Goal: Task Accomplishment & Management: Manage account settings

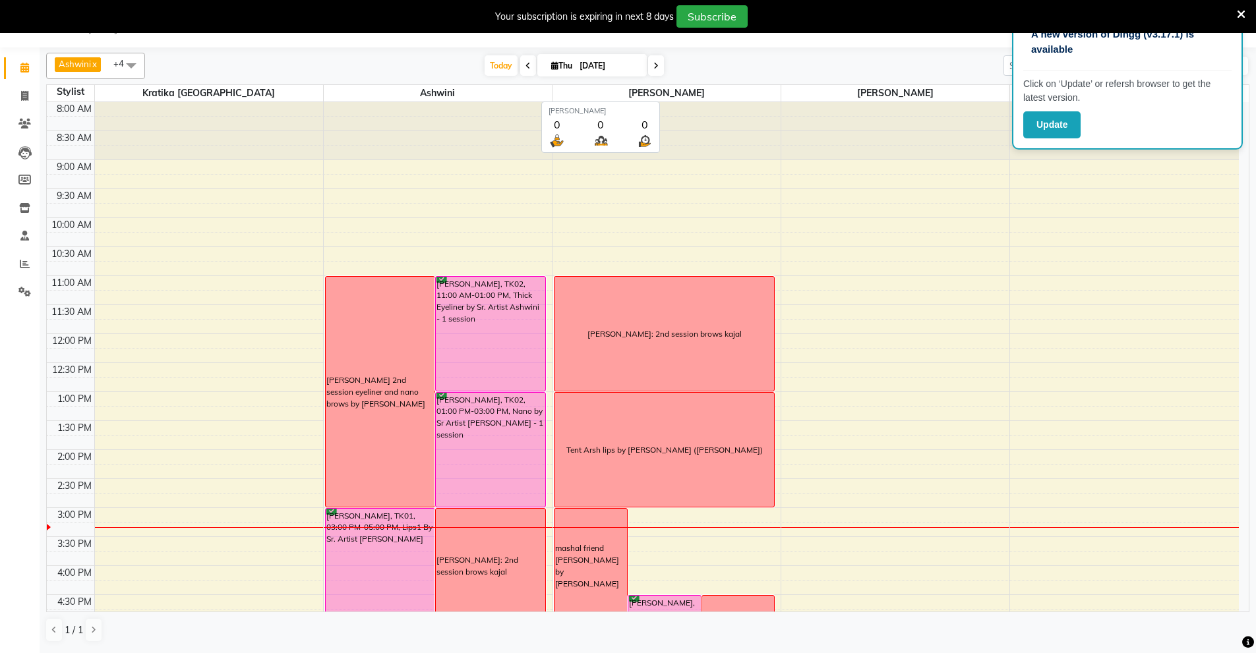
scroll to position [110, 0]
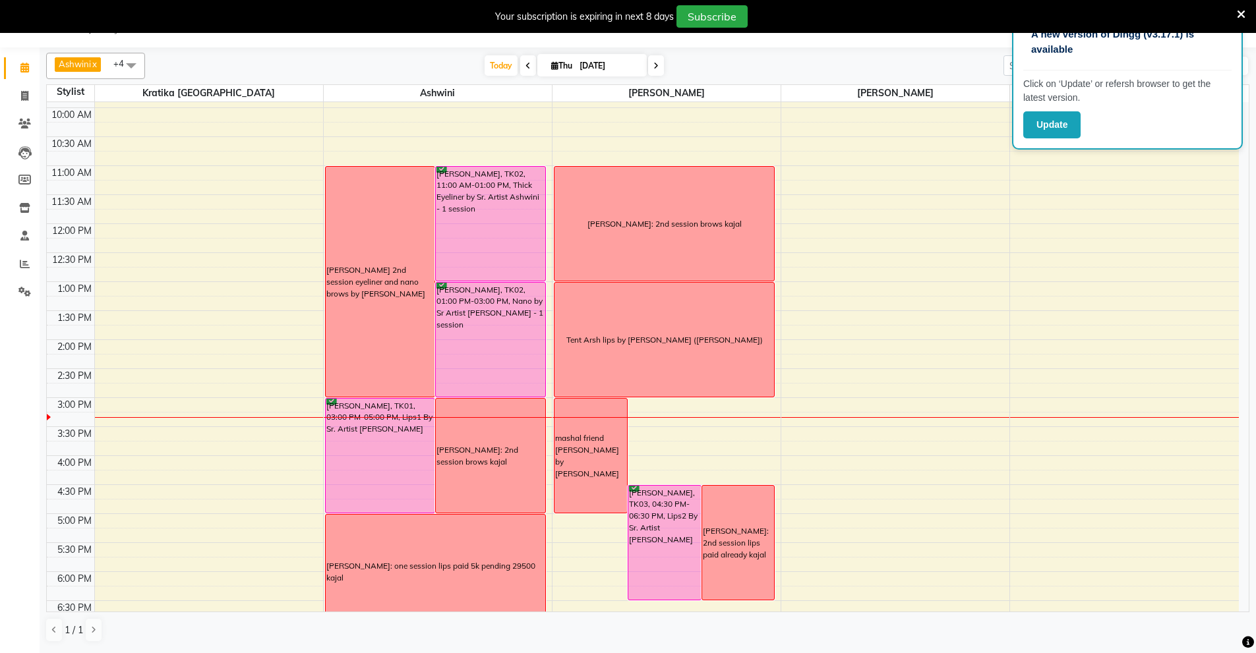
click at [599, 73] on input "04-09-2025" at bounding box center [609, 66] width 66 height 20
select select "9"
select select "2025"
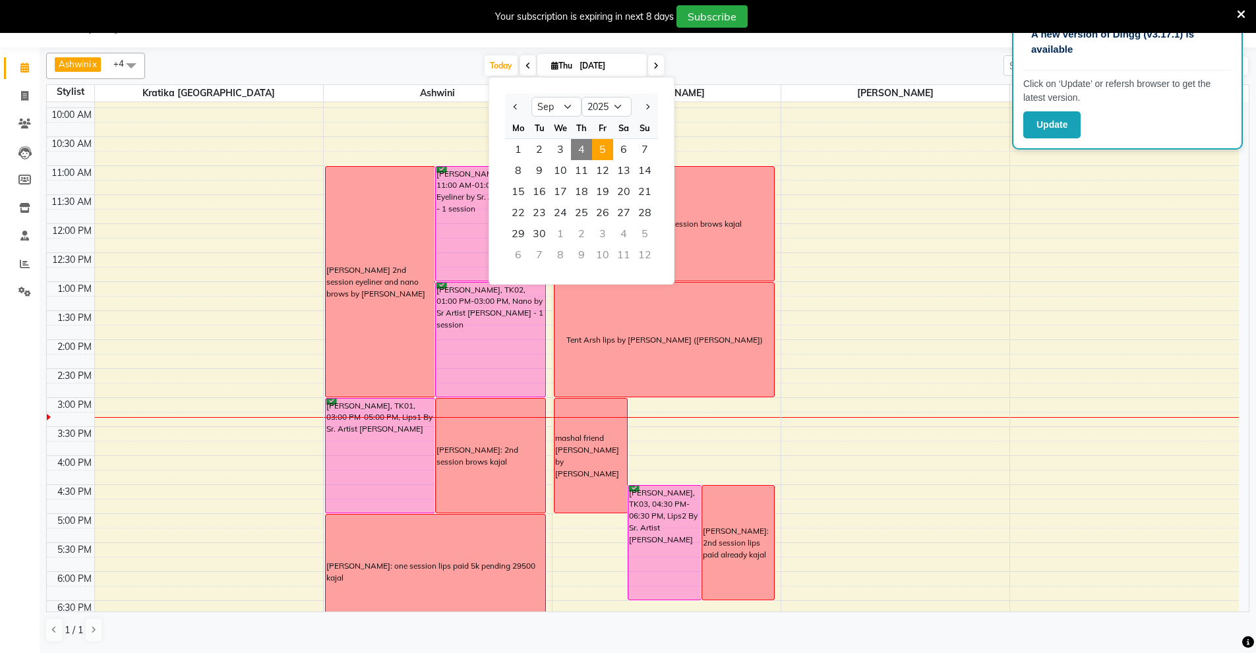
click at [605, 148] on span "5" at bounding box center [602, 149] width 21 height 21
type input "[DATE]"
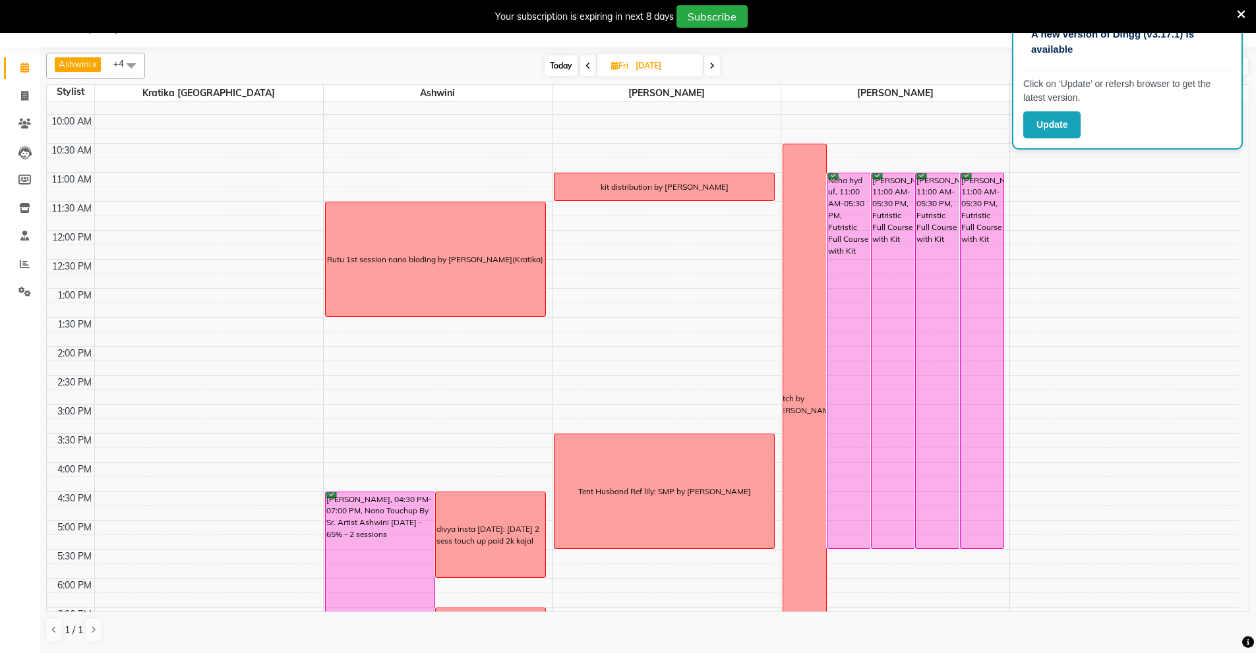
scroll to position [103, 0]
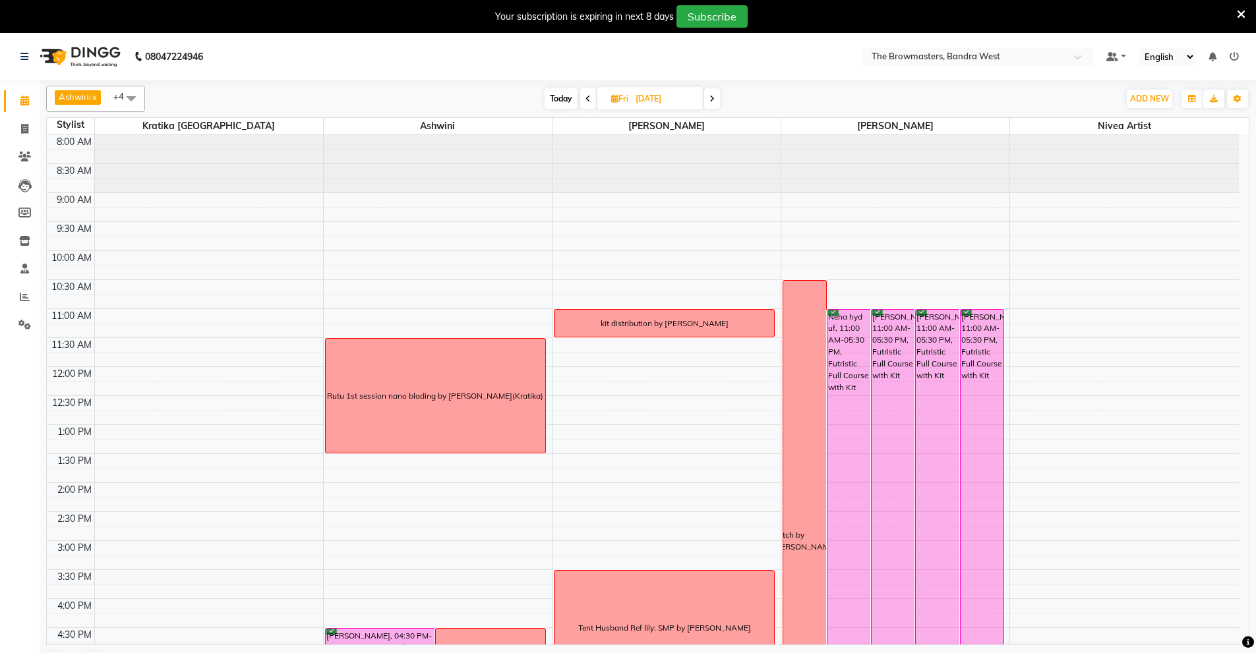
scroll to position [244, 0]
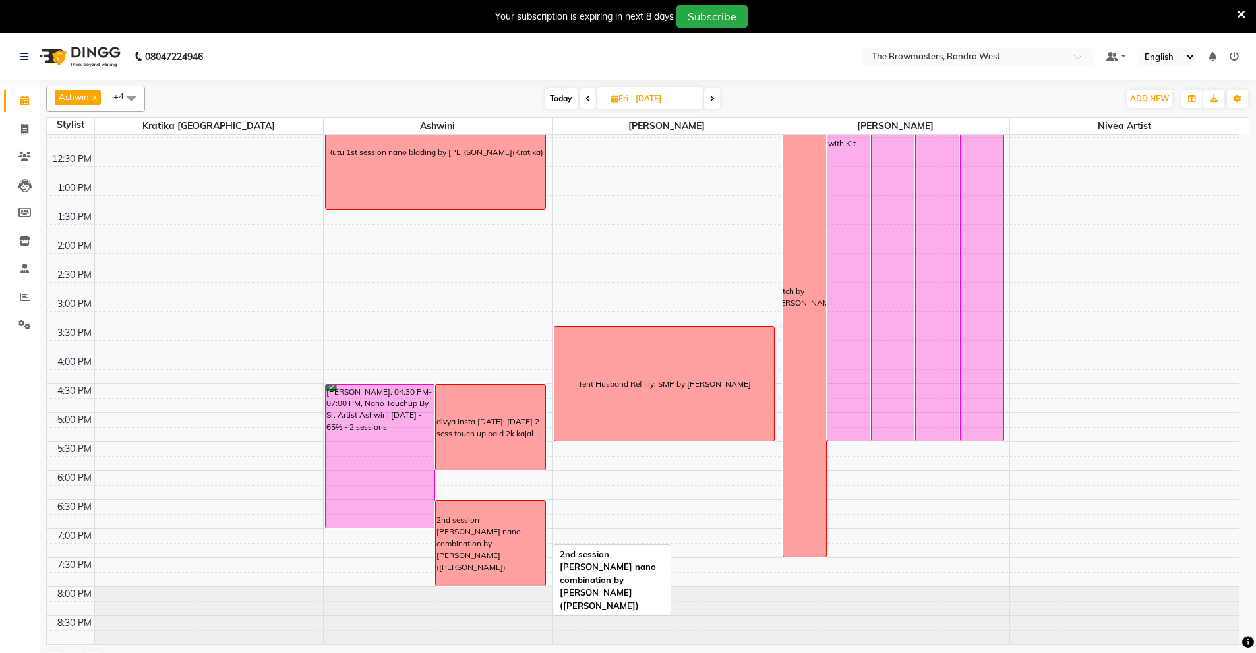
click at [488, 541] on div "2nd session priya verma nano combination by Ashwini (Kratika)" at bounding box center [490, 543] width 108 height 59
click at [535, 560] on span "Delete Block Time" at bounding box center [549, 557] width 74 height 14
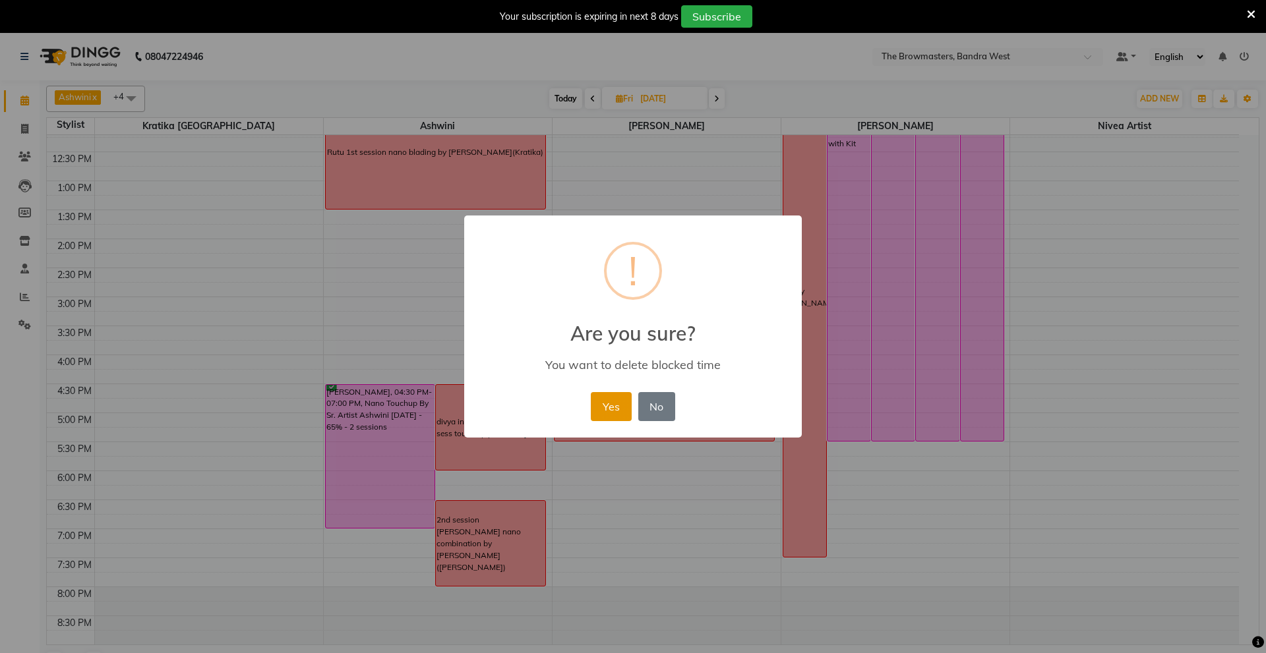
click at [608, 405] on button "Yes" at bounding box center [611, 406] width 40 height 29
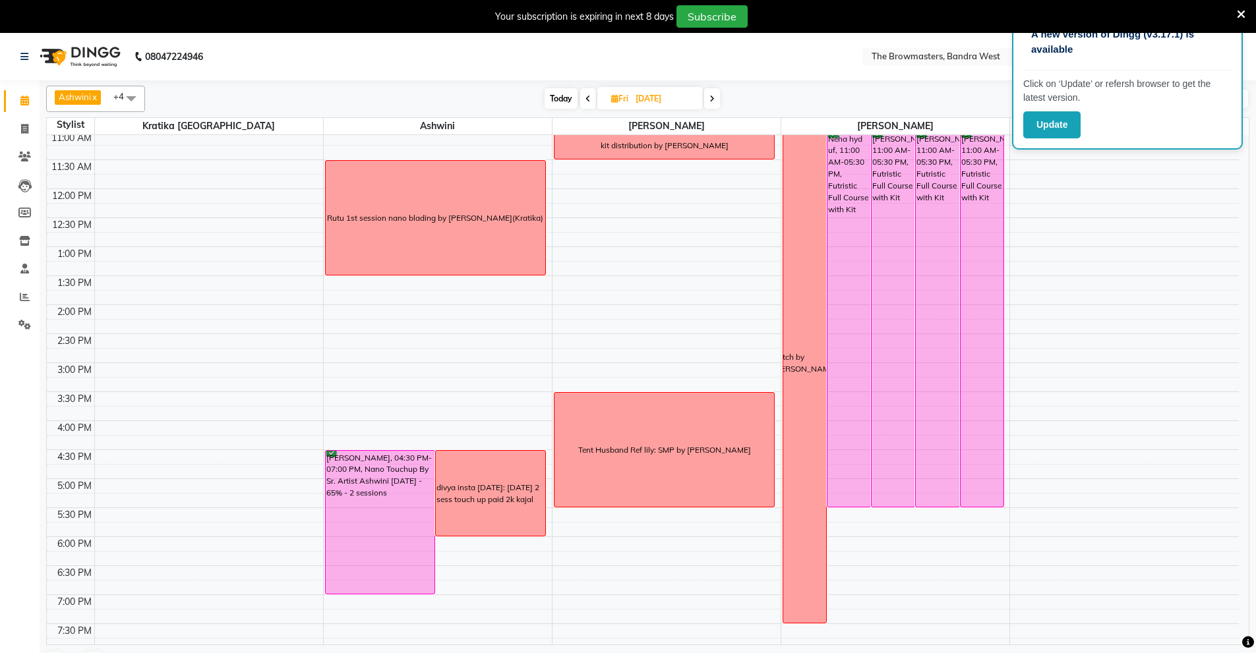
scroll to position [175, 0]
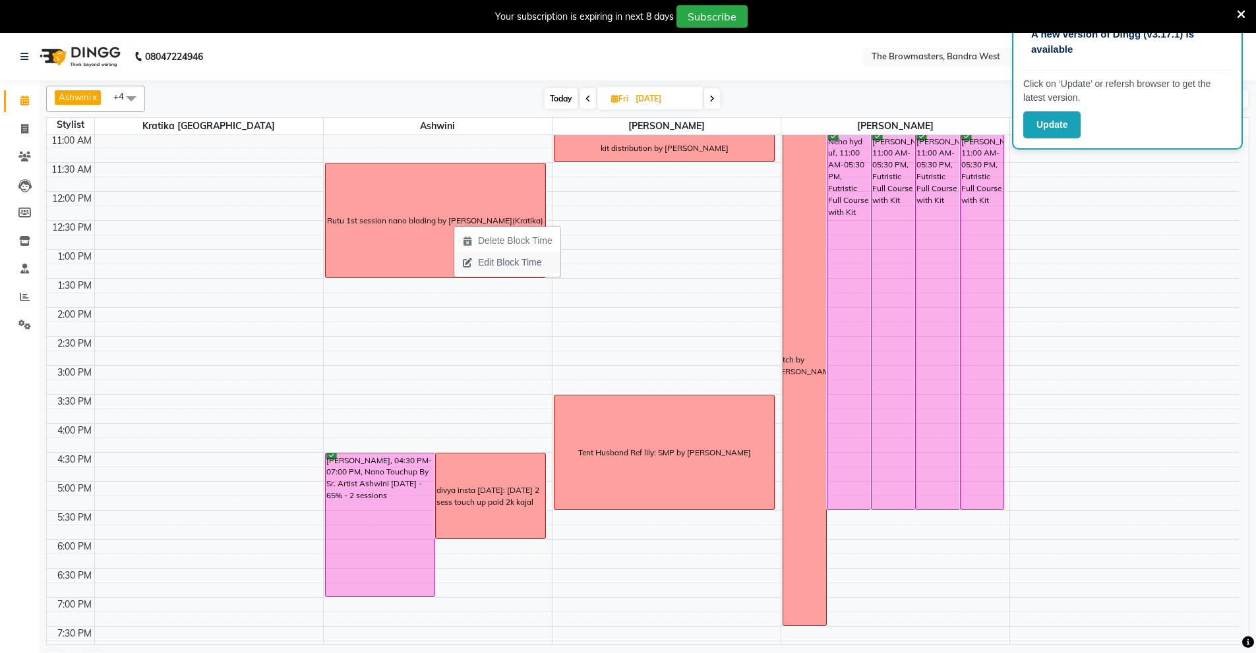
click at [496, 262] on span "Edit Block Time" at bounding box center [509, 263] width 63 height 14
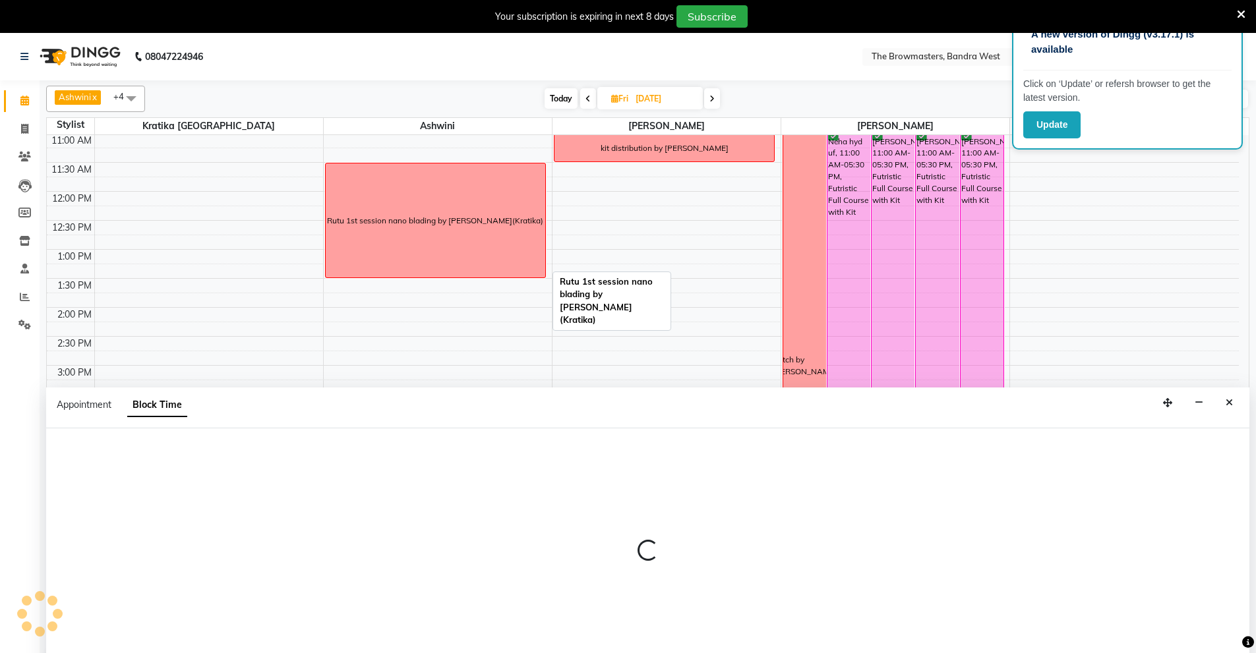
scroll to position [33, 0]
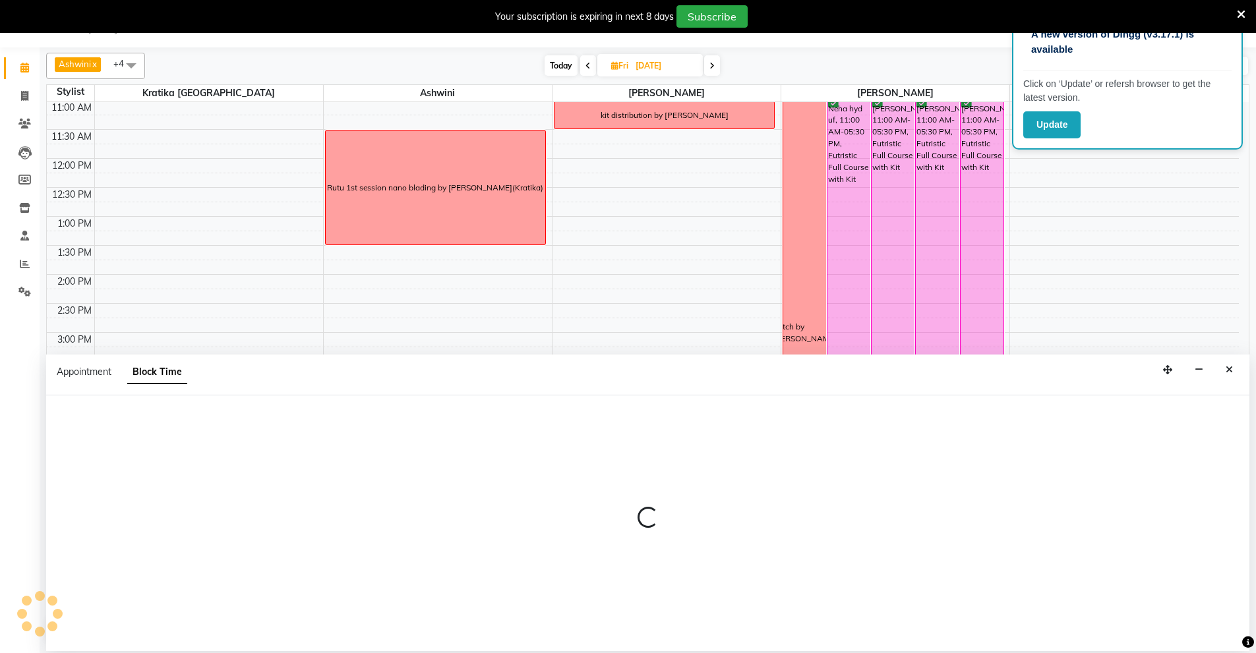
select select "64306"
select select "690"
select select "810"
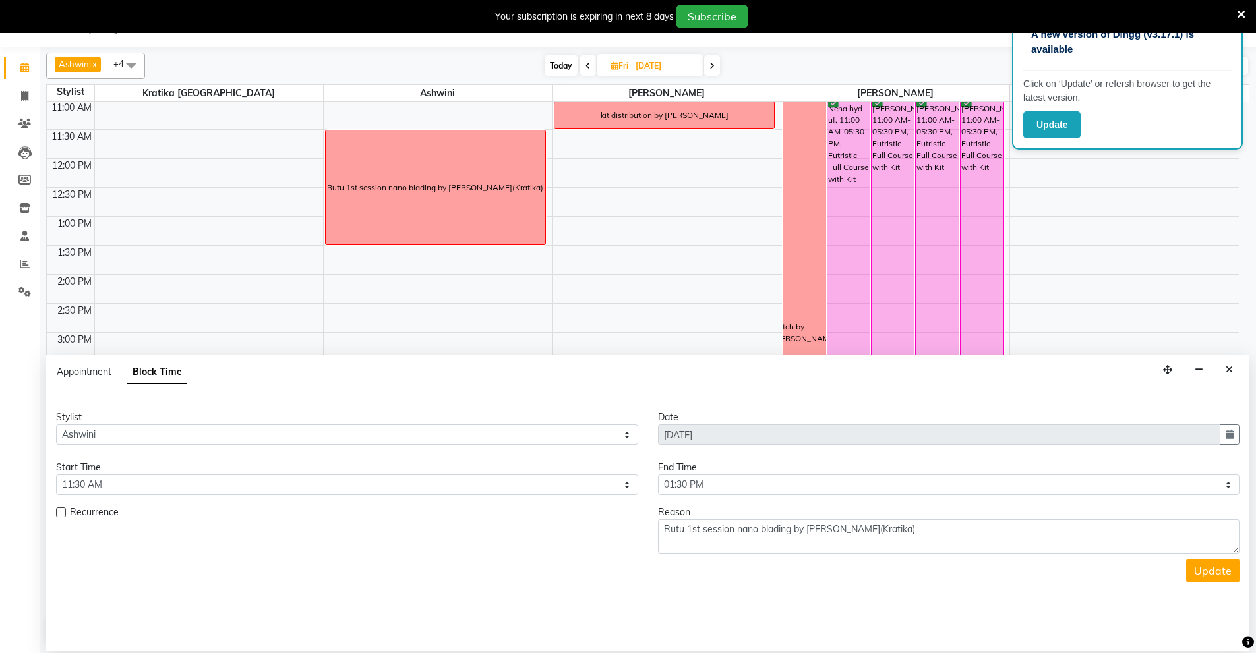
scroll to position [244, 0]
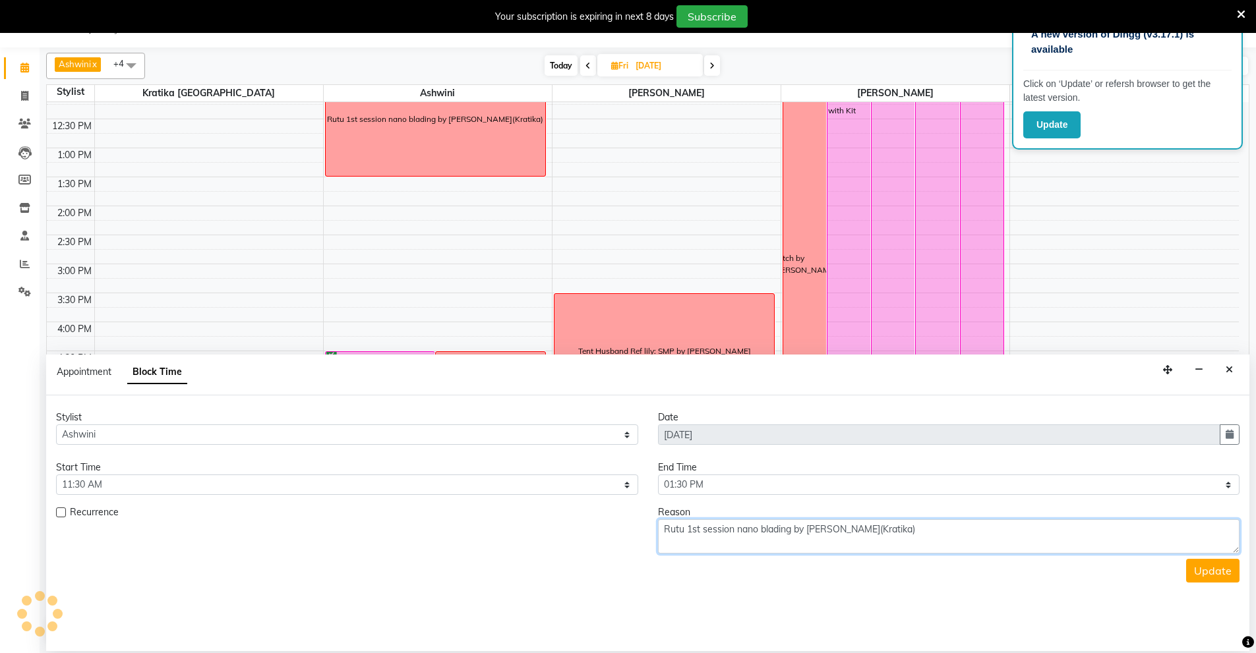
click at [700, 531] on textarea "Rutu 1st session nano blading by [PERSON_NAME](Kratika)" at bounding box center [949, 537] width 582 height 34
click at [888, 533] on textarea "Rutu 2 session nano blading by Ashwini(Kratika)" at bounding box center [949, 537] width 582 height 34
type textarea "Rutu 2 session nano blading by Ashwini(Kratika)-paid 5k"
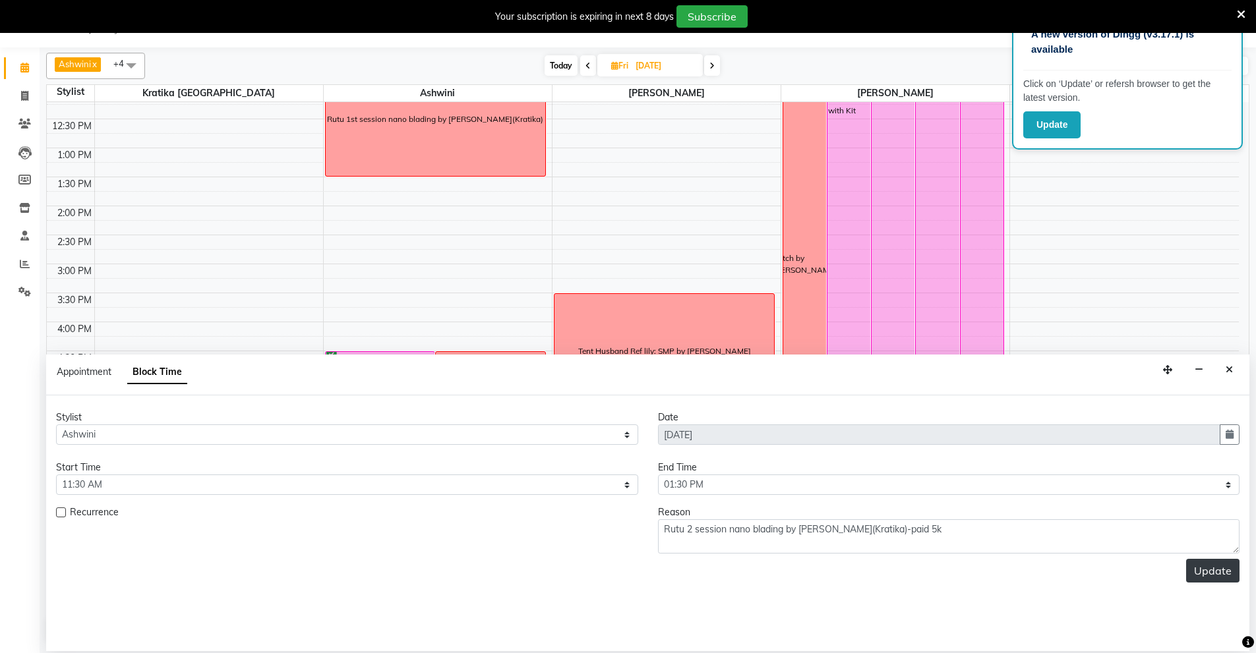
click at [1220, 564] on button "Update" at bounding box center [1212, 571] width 53 height 24
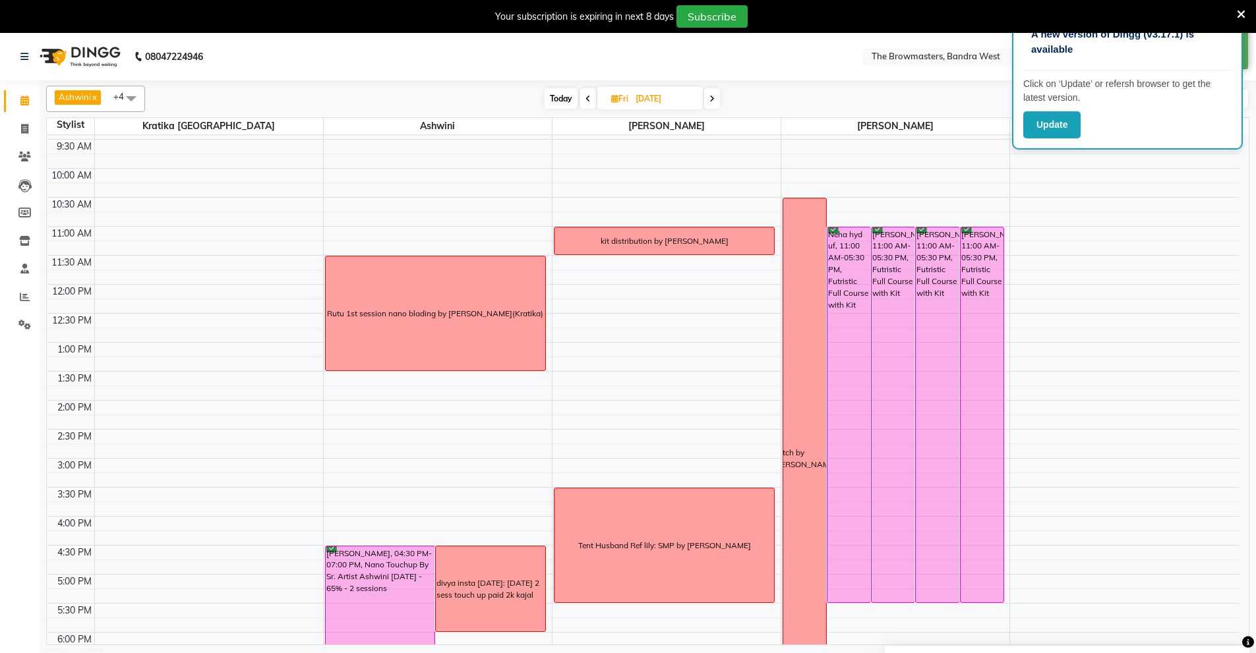
scroll to position [82, 0]
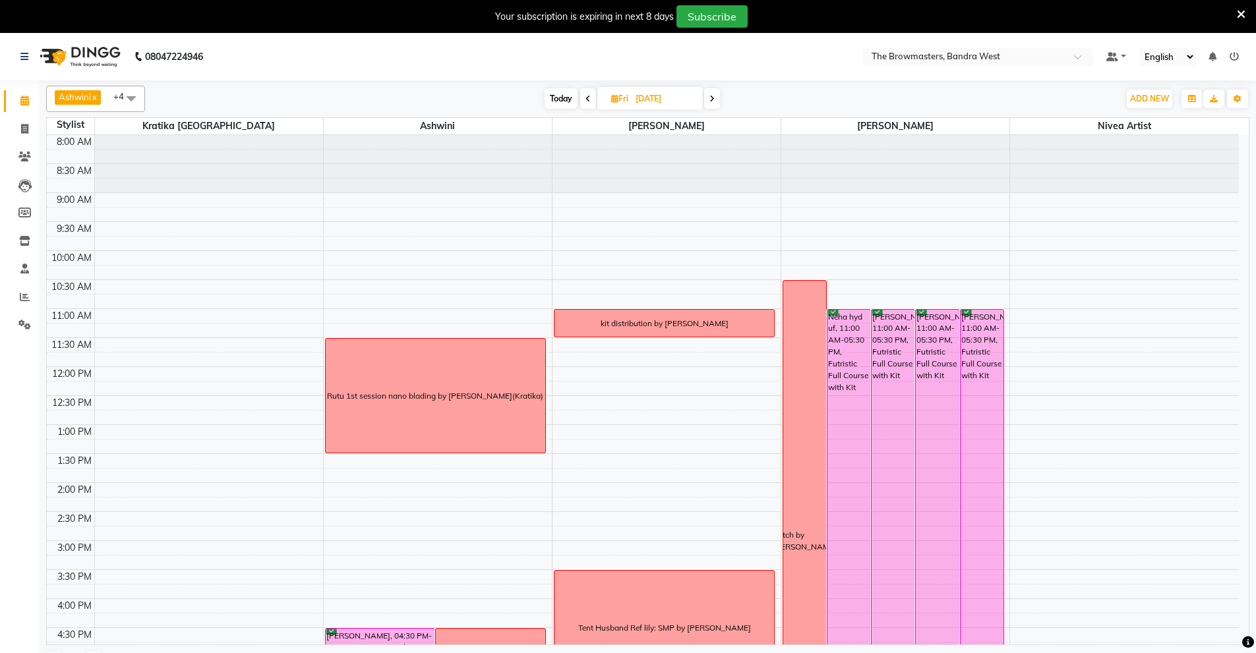
click at [653, 98] on input "[DATE]" at bounding box center [665, 99] width 66 height 20
select select "9"
select select "2025"
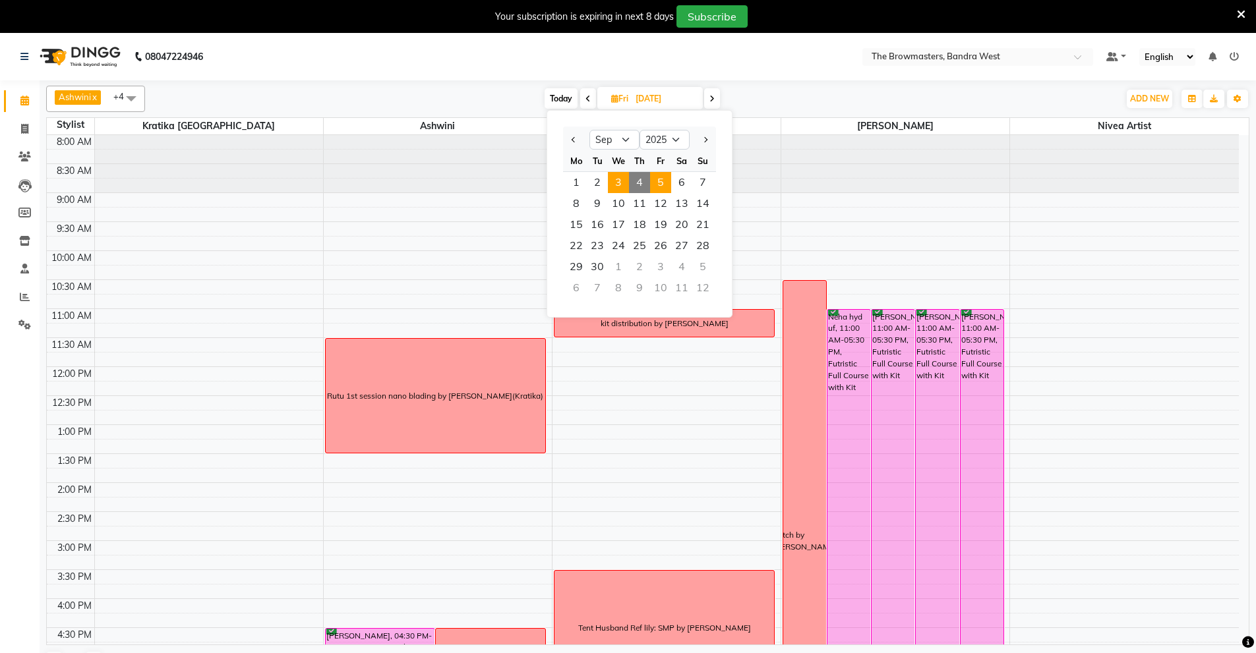
click at [620, 173] on span "3" at bounding box center [618, 182] width 21 height 21
type input "03-09-2025"
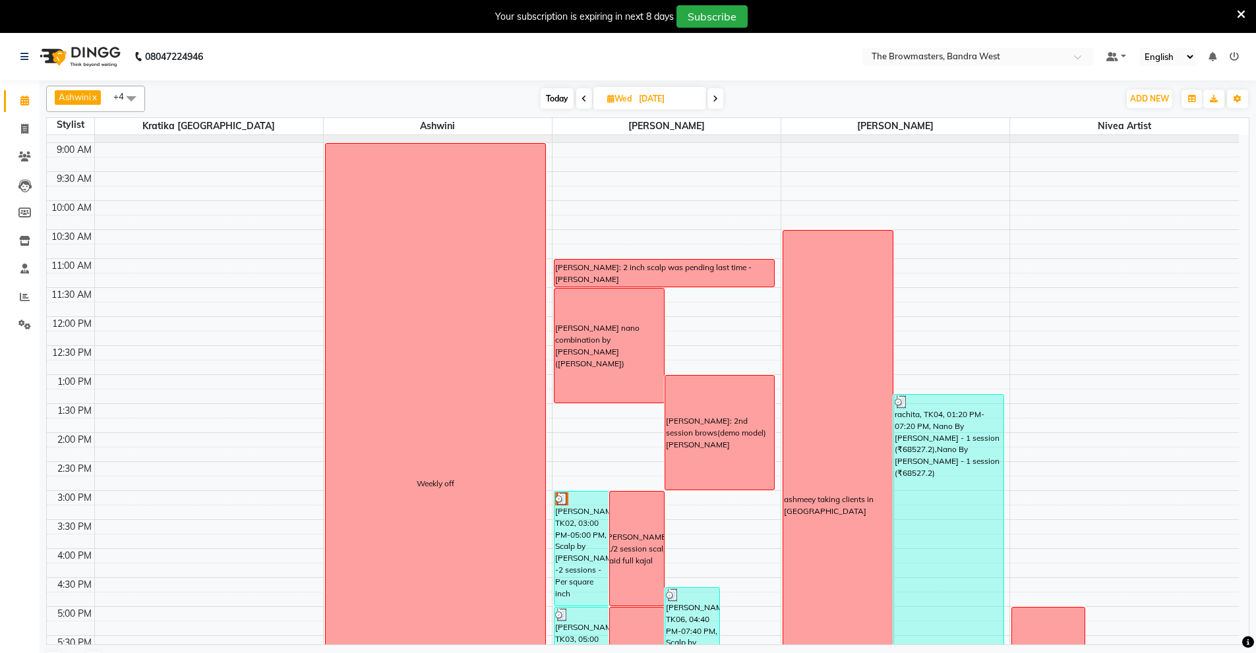
scroll to position [244, 0]
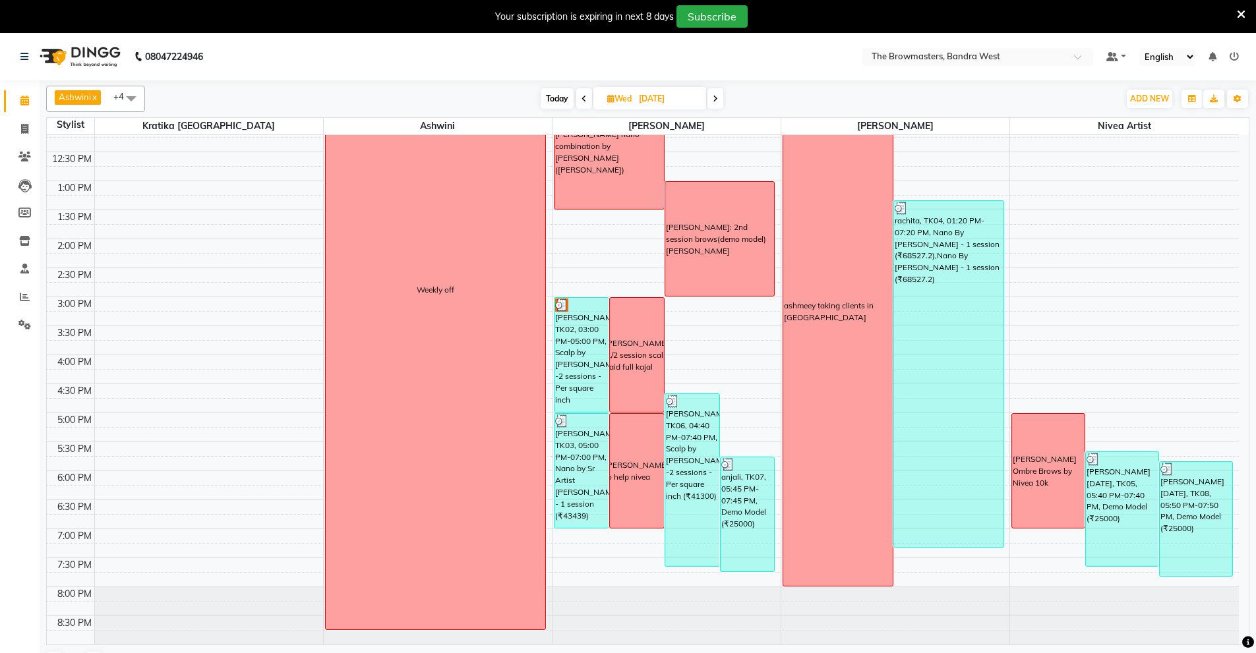
click at [649, 97] on input "03-09-2025" at bounding box center [668, 99] width 66 height 20
select select "9"
select select "2025"
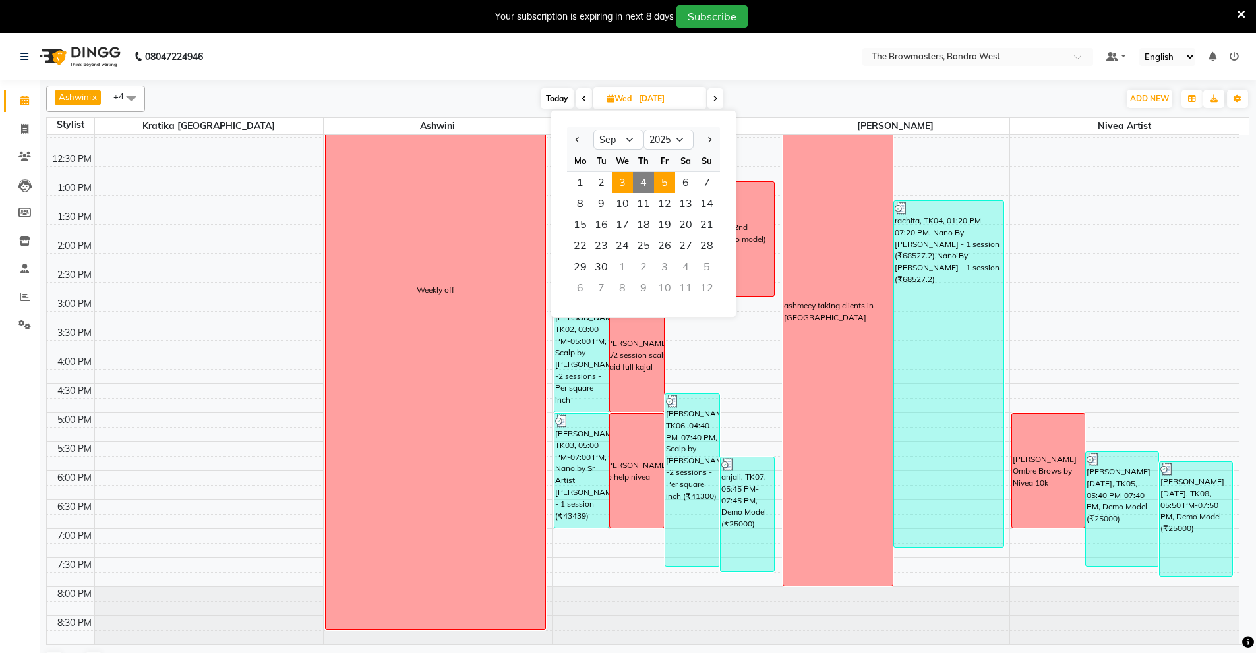
click at [661, 185] on span "5" at bounding box center [664, 182] width 21 height 21
type input "[DATE]"
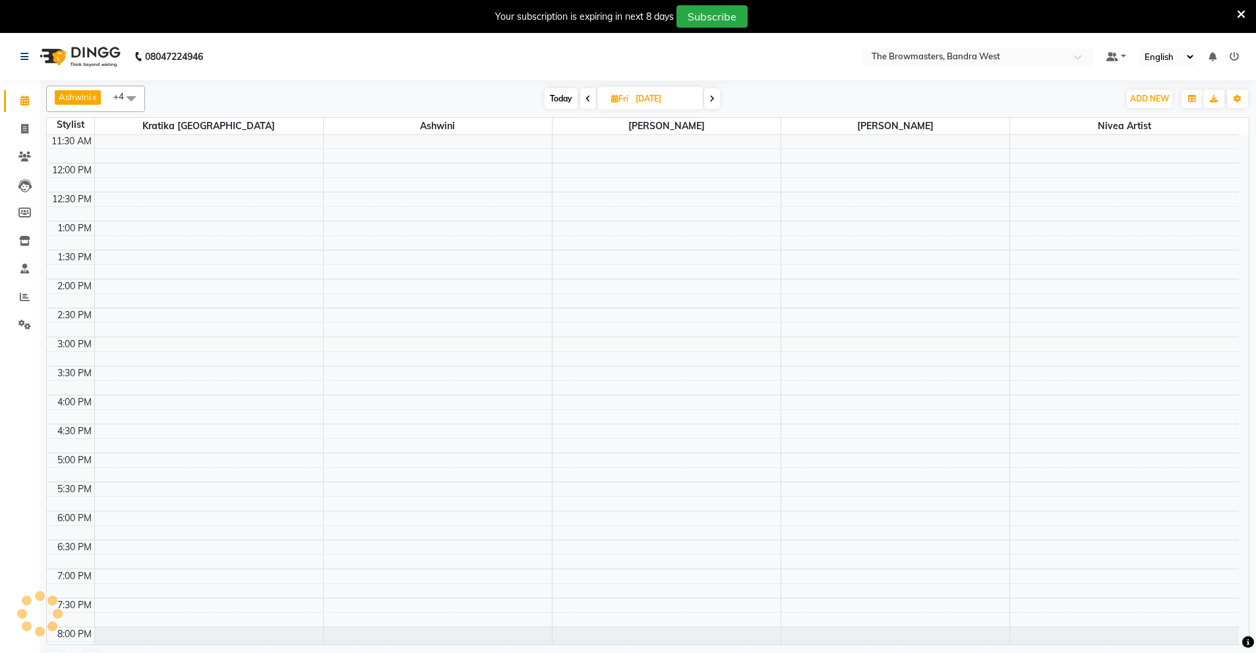
scroll to position [203, 0]
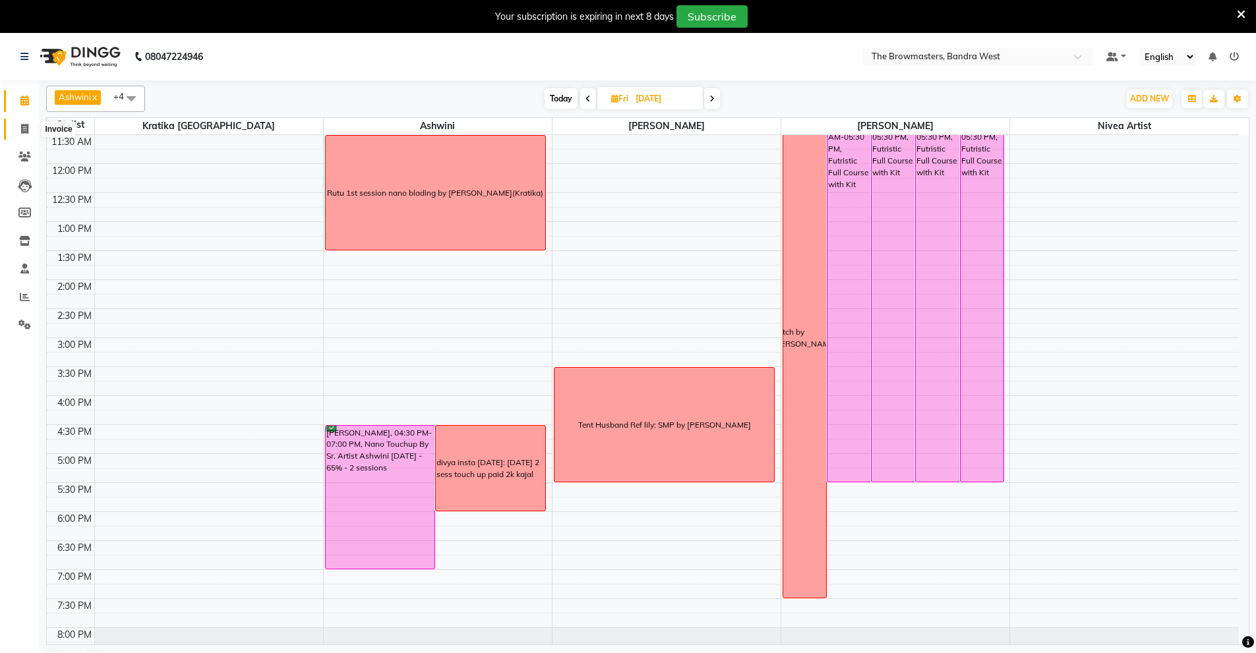
click at [26, 131] on icon at bounding box center [24, 129] width 7 height 10
select select "6949"
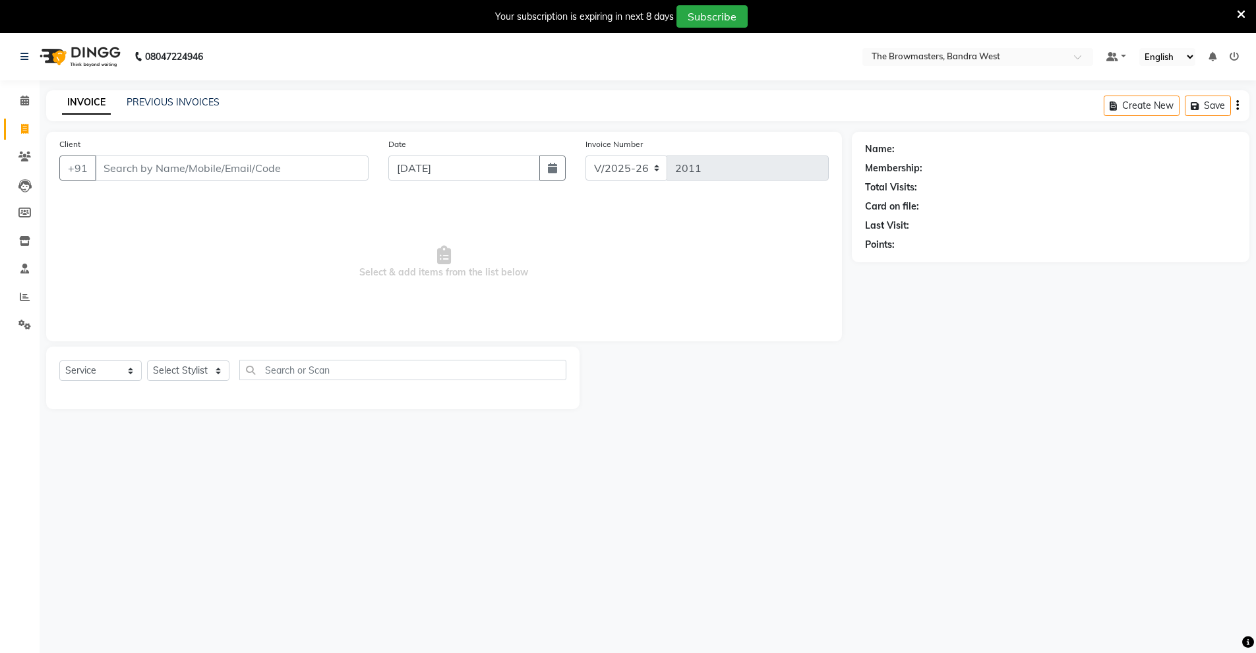
select select "package"
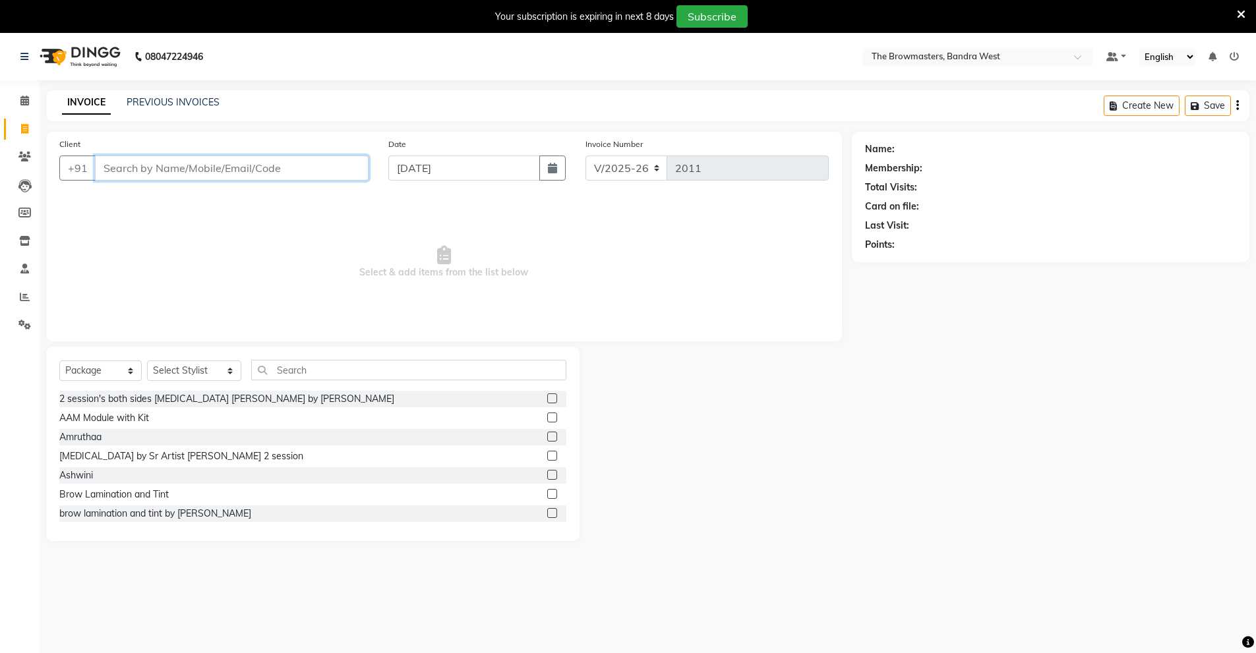
click at [173, 167] on input "Client" at bounding box center [232, 168] width 274 height 25
paste input "+91 98676 55096"
click at [153, 167] on input "+91 98676 55096" at bounding box center [198, 168] width 206 height 25
click at [161, 169] on input "+91 98676 55096" at bounding box center [198, 168] width 206 height 25
click at [126, 169] on input "+91 9867655096" at bounding box center [198, 168] width 206 height 25
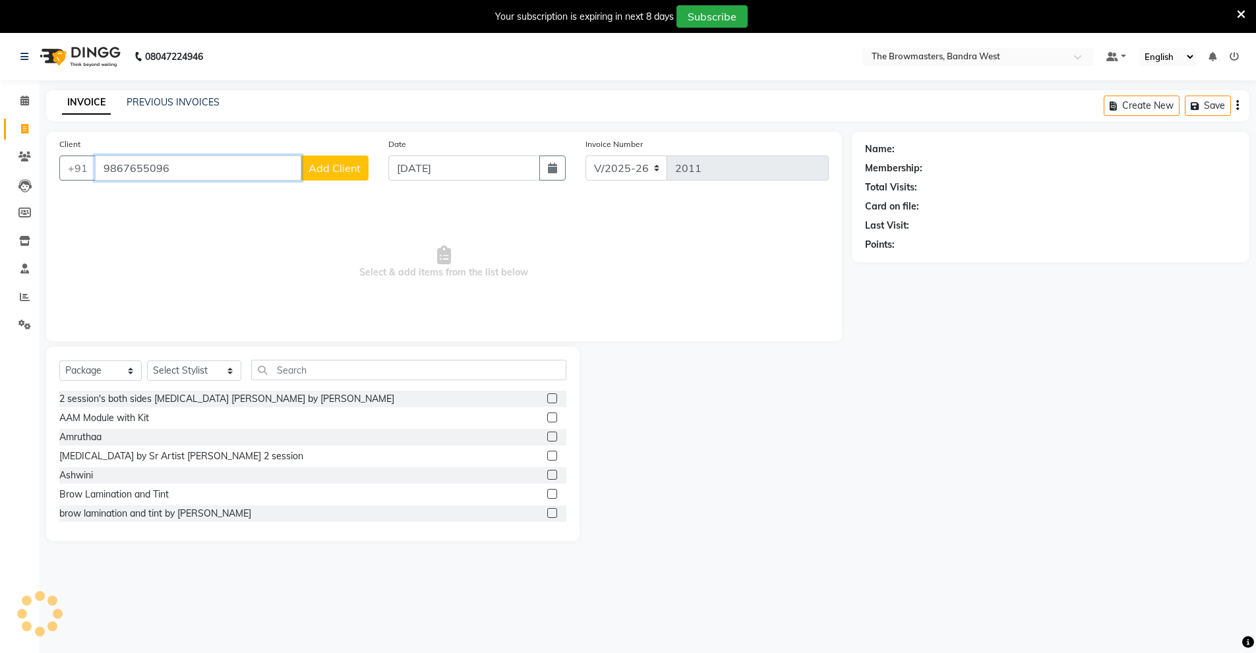
type input "9867655096"
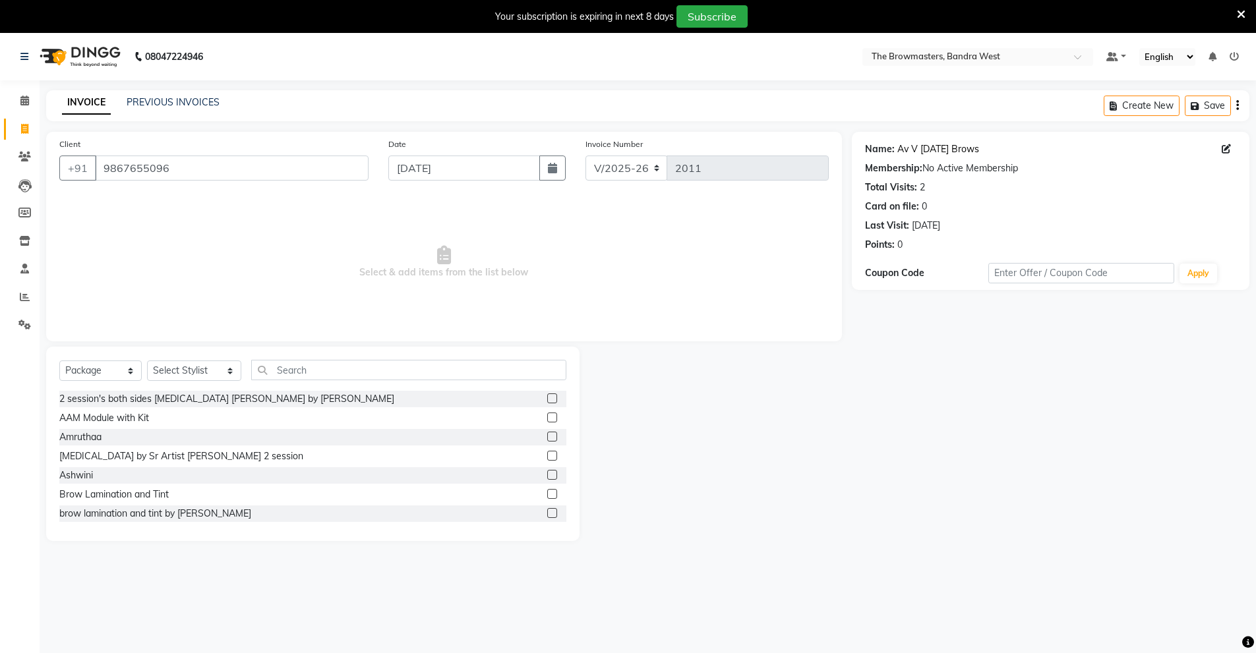
click at [932, 149] on link "Av V Apr 1 Brows" at bounding box center [938, 149] width 82 height 14
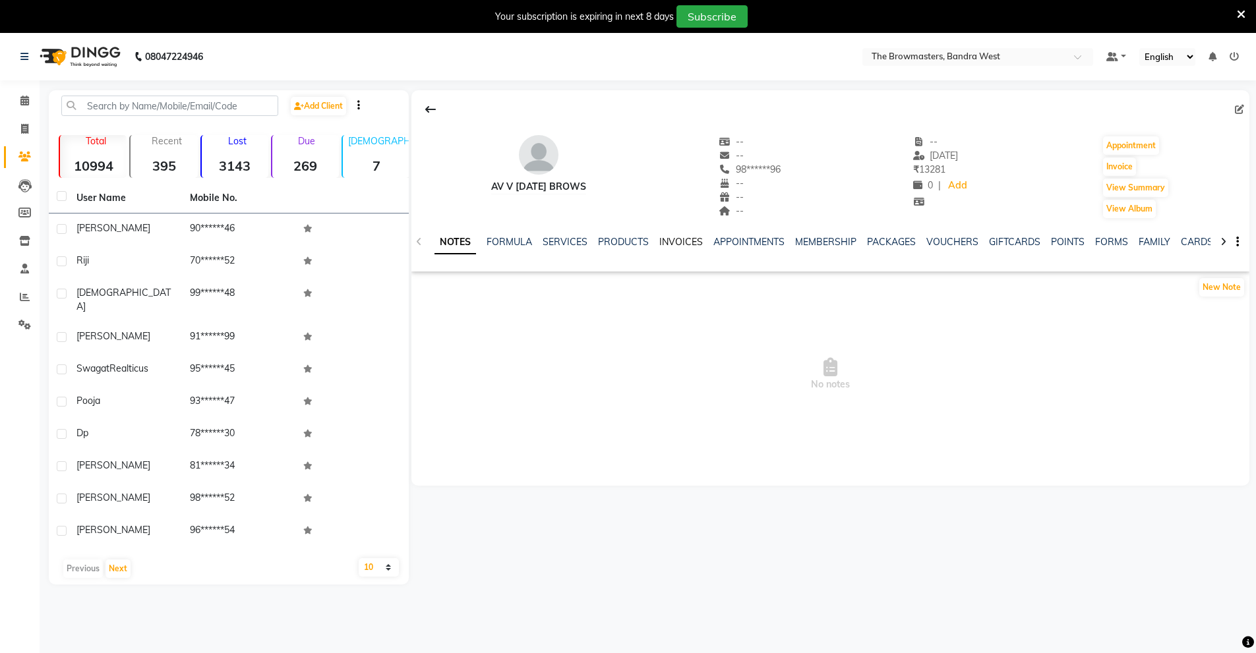
click at [687, 238] on link "INVOICES" at bounding box center [681, 242] width 44 height 12
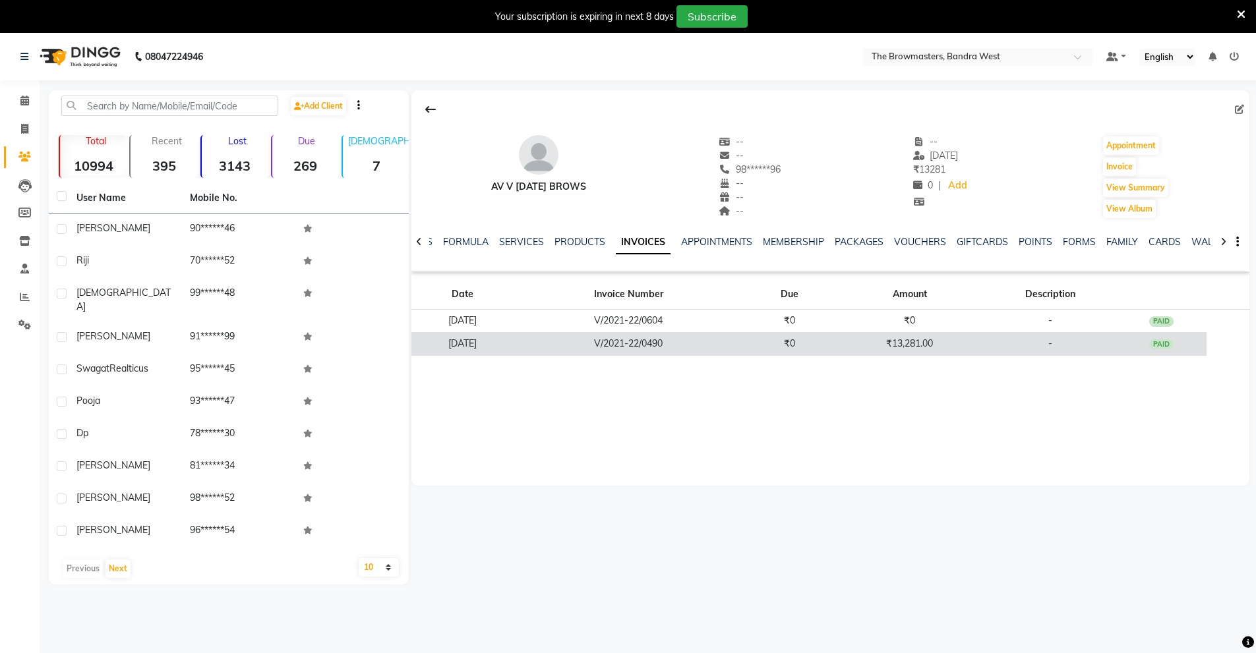
click at [924, 339] on td "₹13,281.00" at bounding box center [910, 343] width 150 height 23
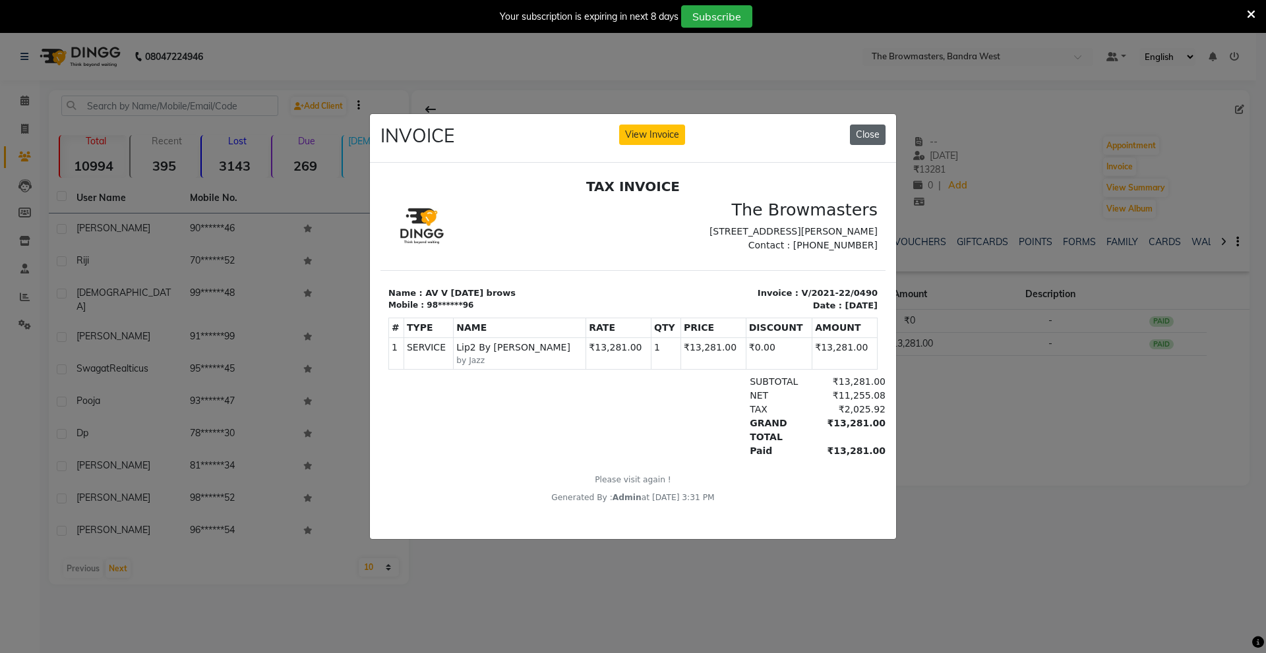
click at [874, 125] on button "Close" at bounding box center [868, 135] width 36 height 20
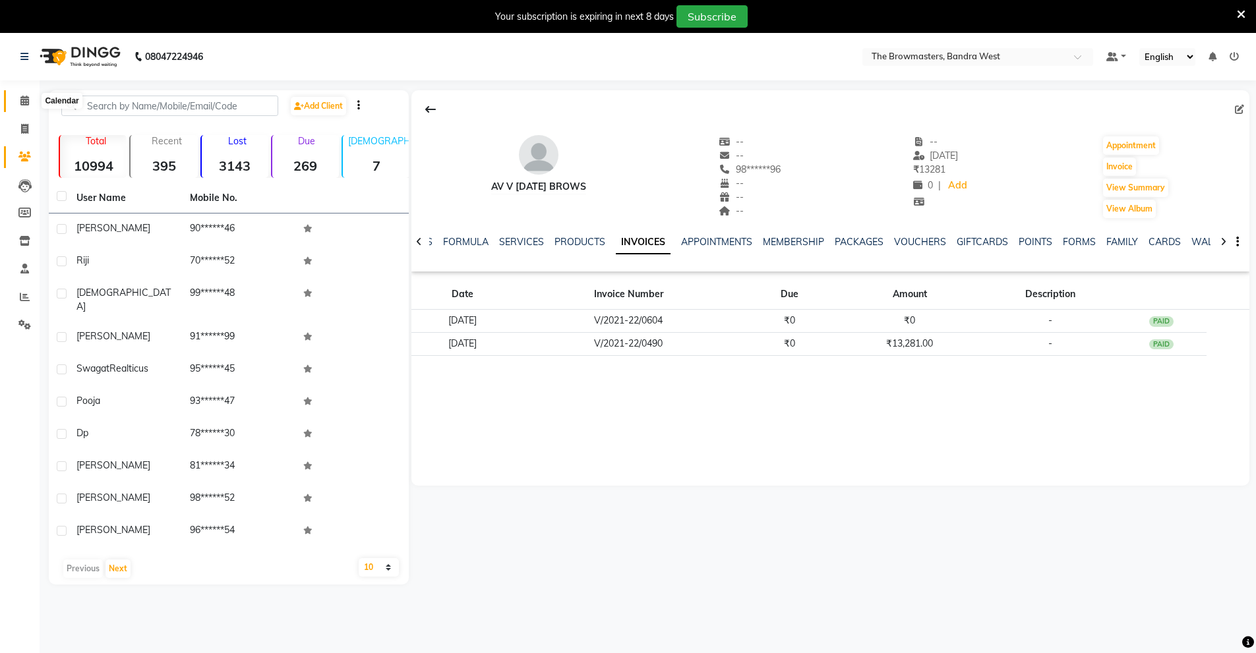
click at [21, 98] on icon at bounding box center [24, 101] width 9 height 10
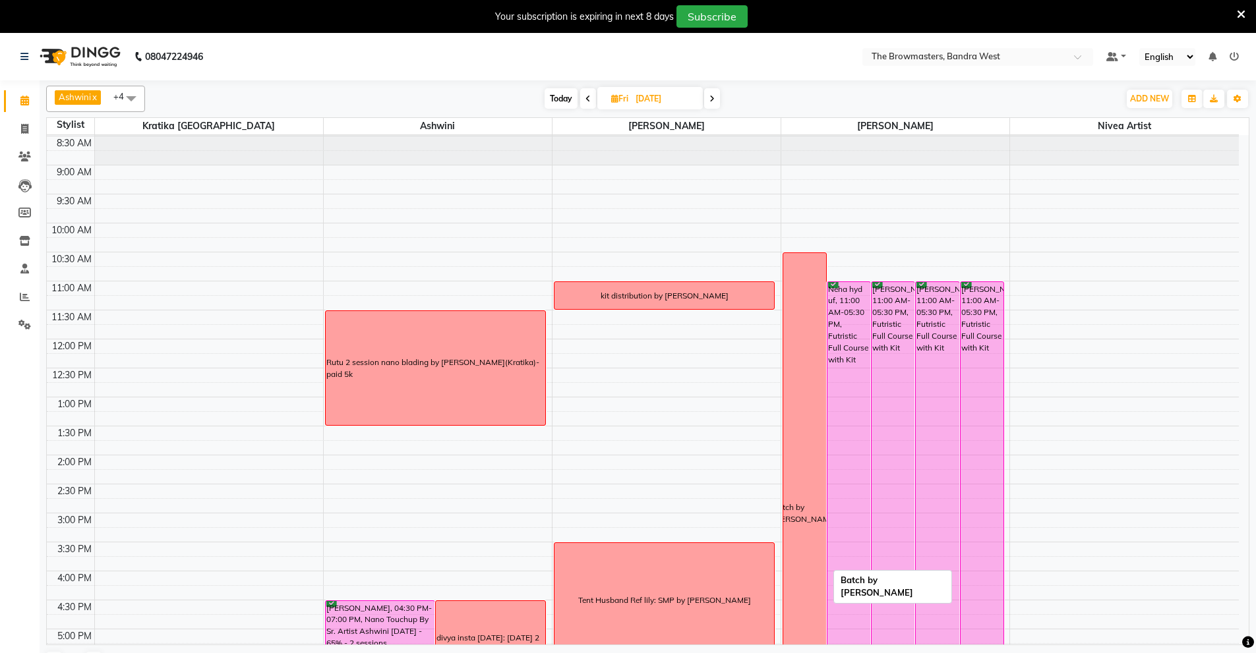
scroll to position [27, 0]
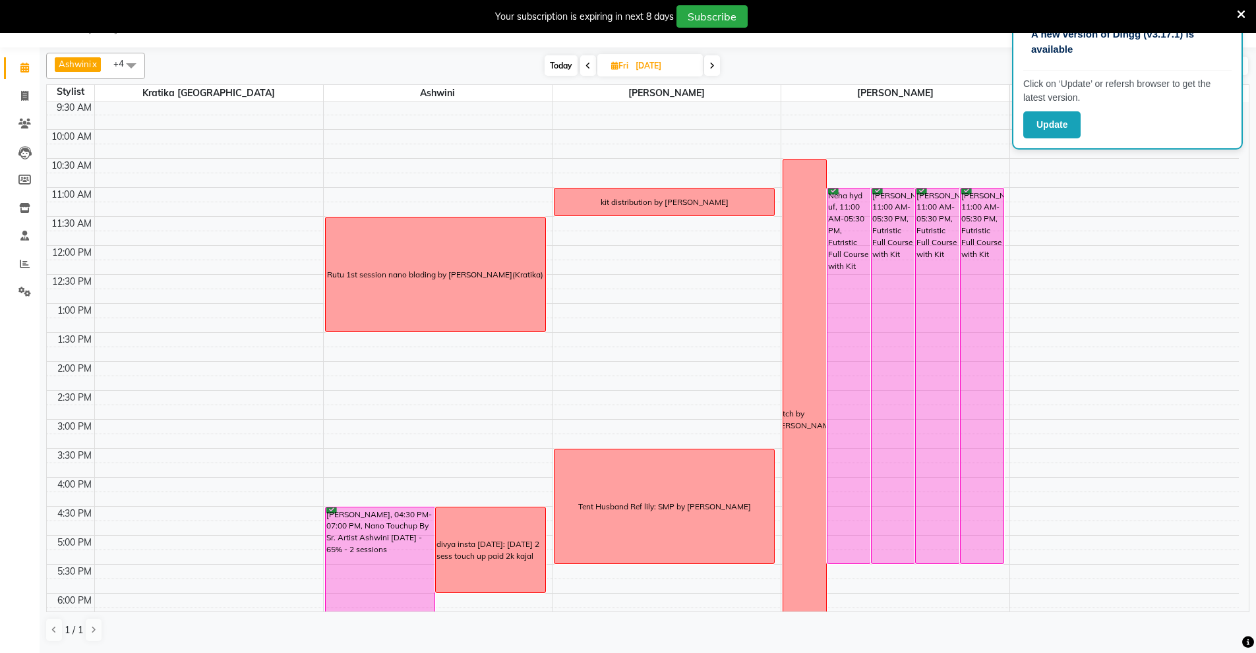
scroll to position [89, 0]
